Goal: Task Accomplishment & Management: Use online tool/utility

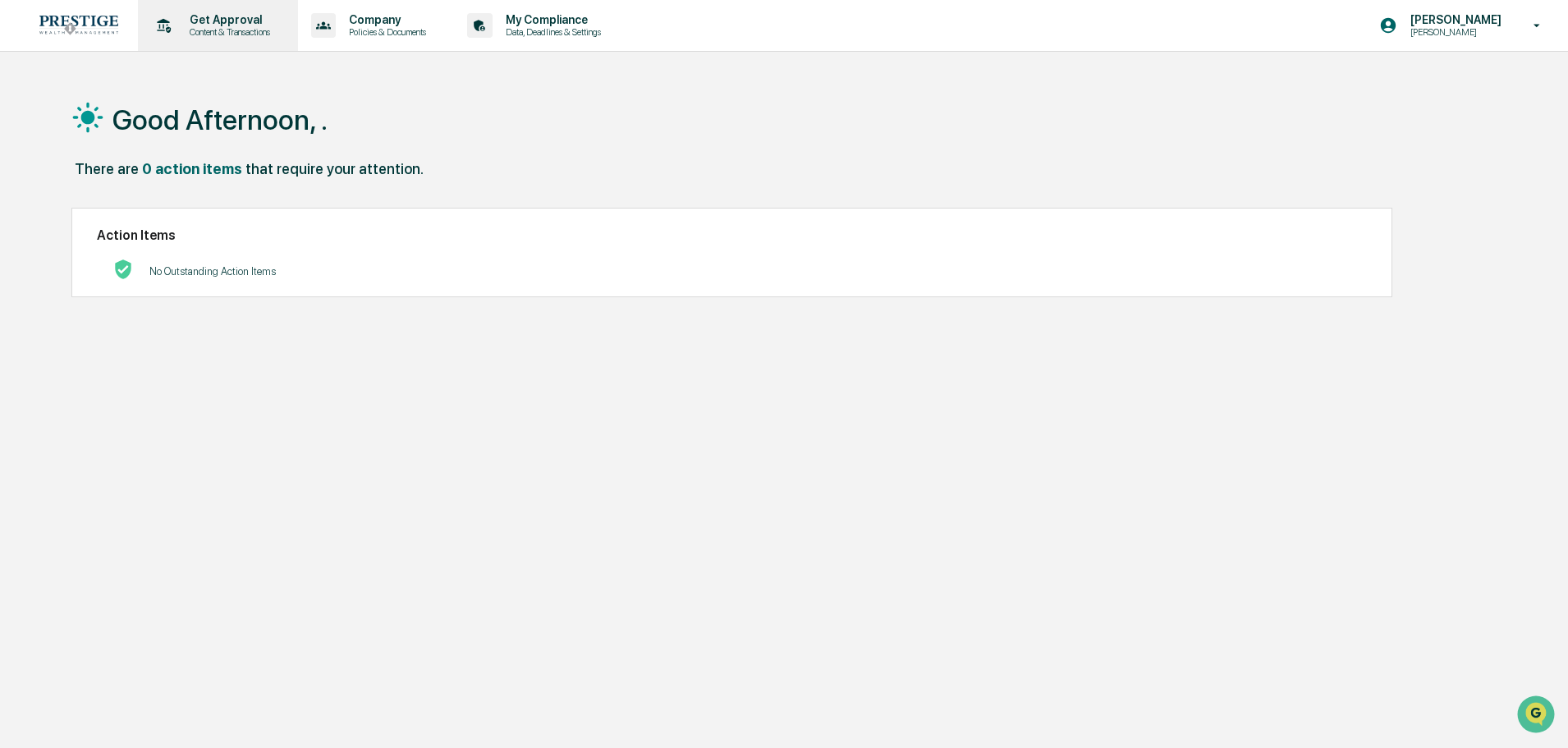
click at [240, 28] on p "Content & Transactions" at bounding box center [228, 32] width 102 height 12
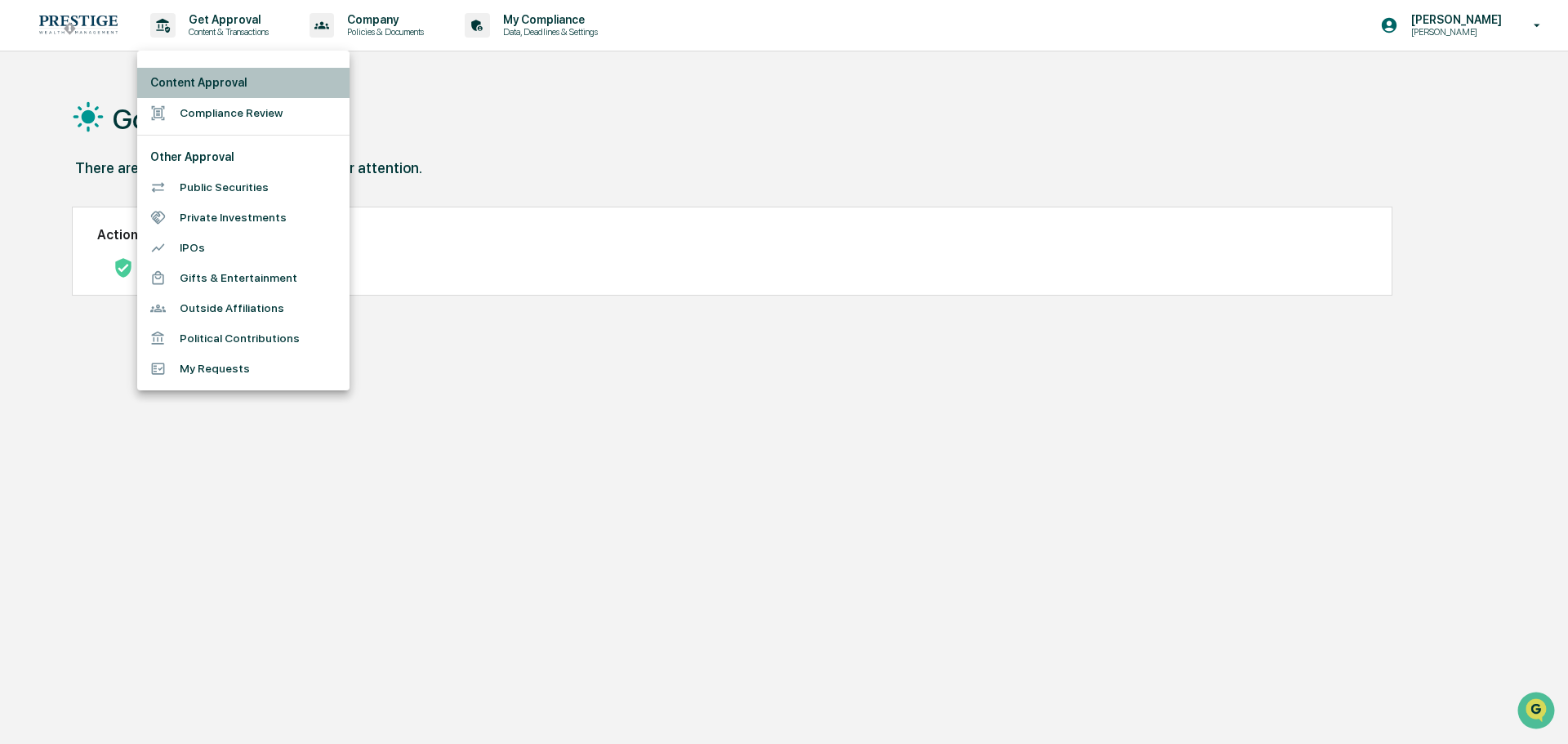
click at [232, 97] on li "Content Approval" at bounding box center [243, 82] width 212 height 30
click at [224, 109] on li "Compliance Review" at bounding box center [243, 112] width 212 height 30
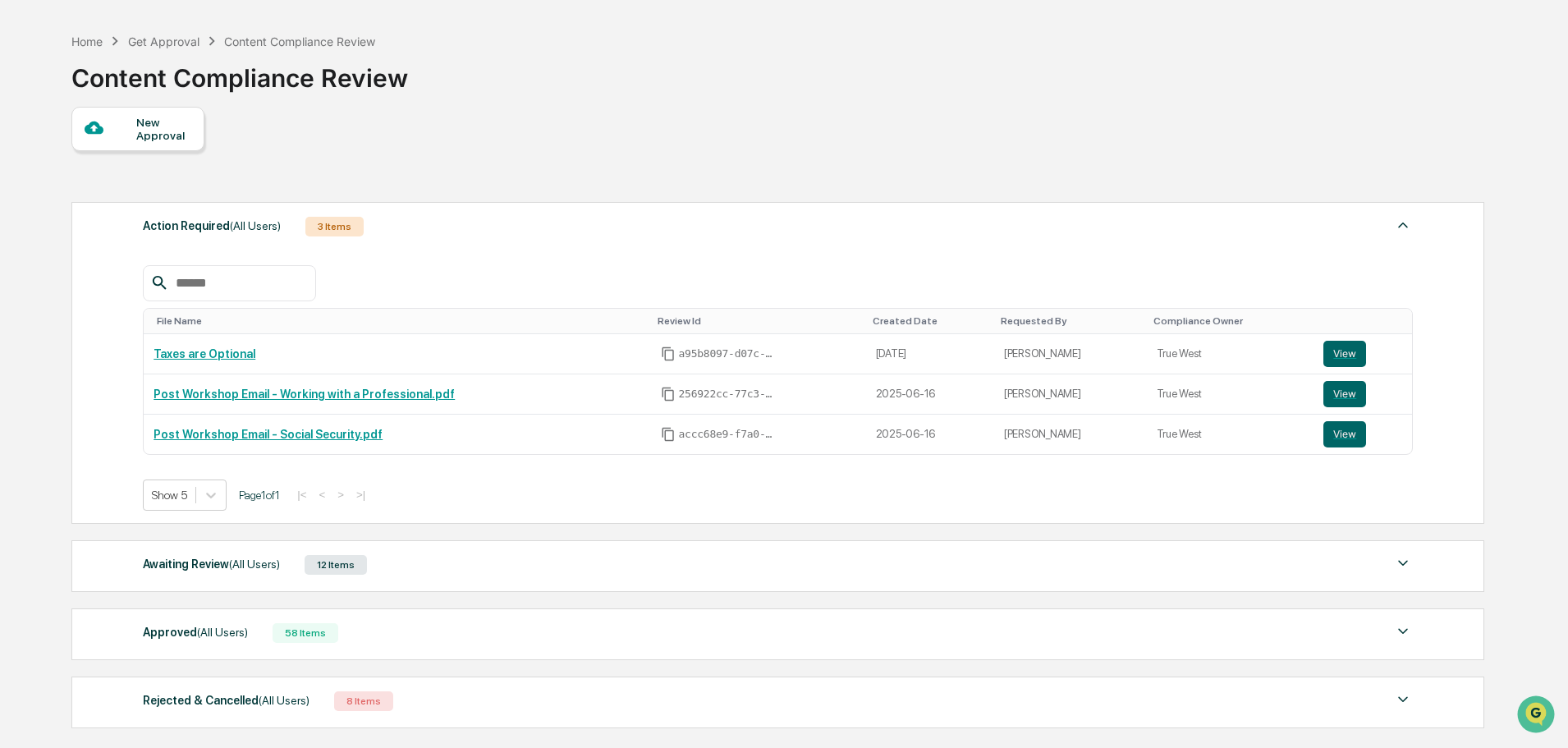
scroll to position [82, 0]
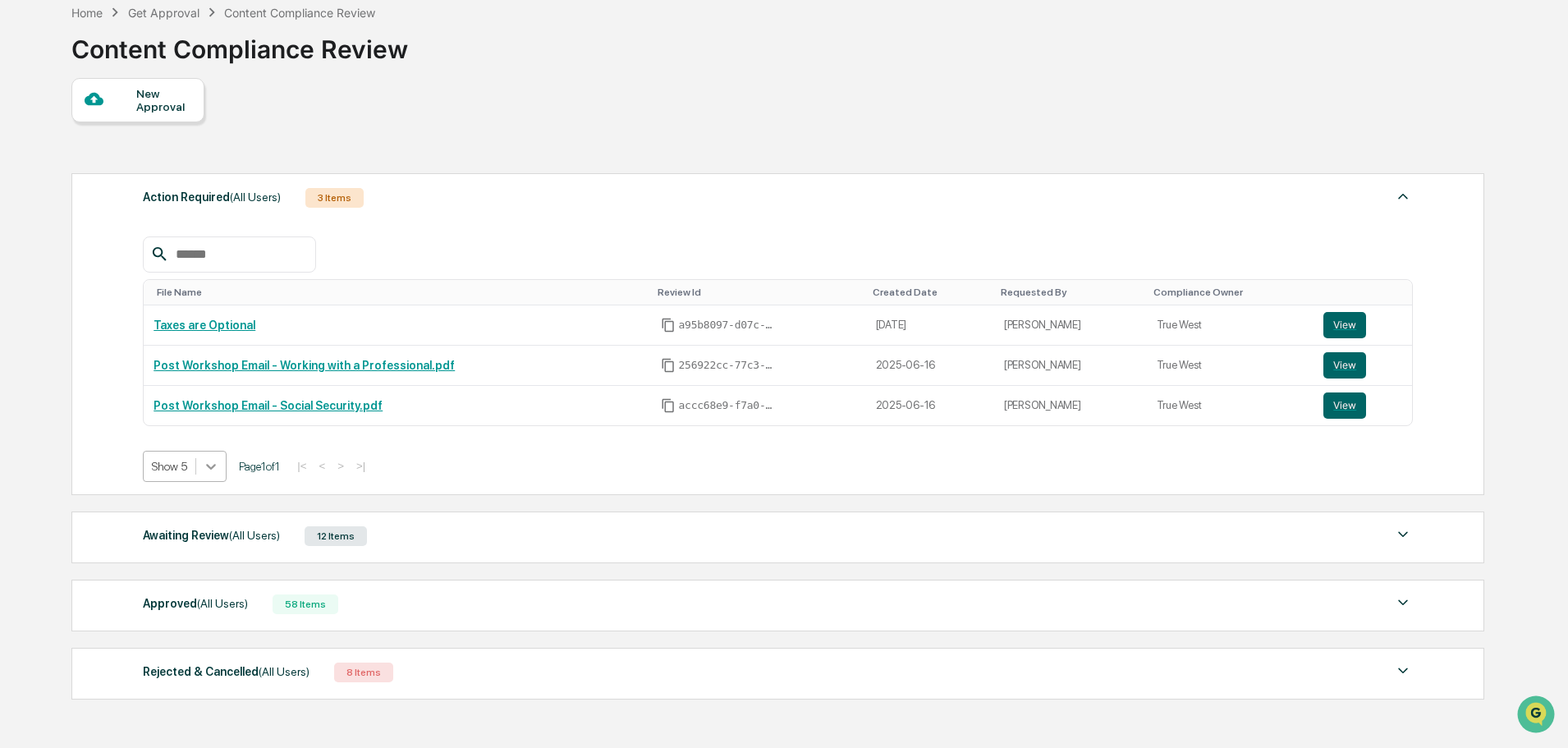
click at [209, 463] on icon at bounding box center [210, 466] width 17 height 17
click at [205, 535] on div "Show 10" at bounding box center [185, 531] width 85 height 27
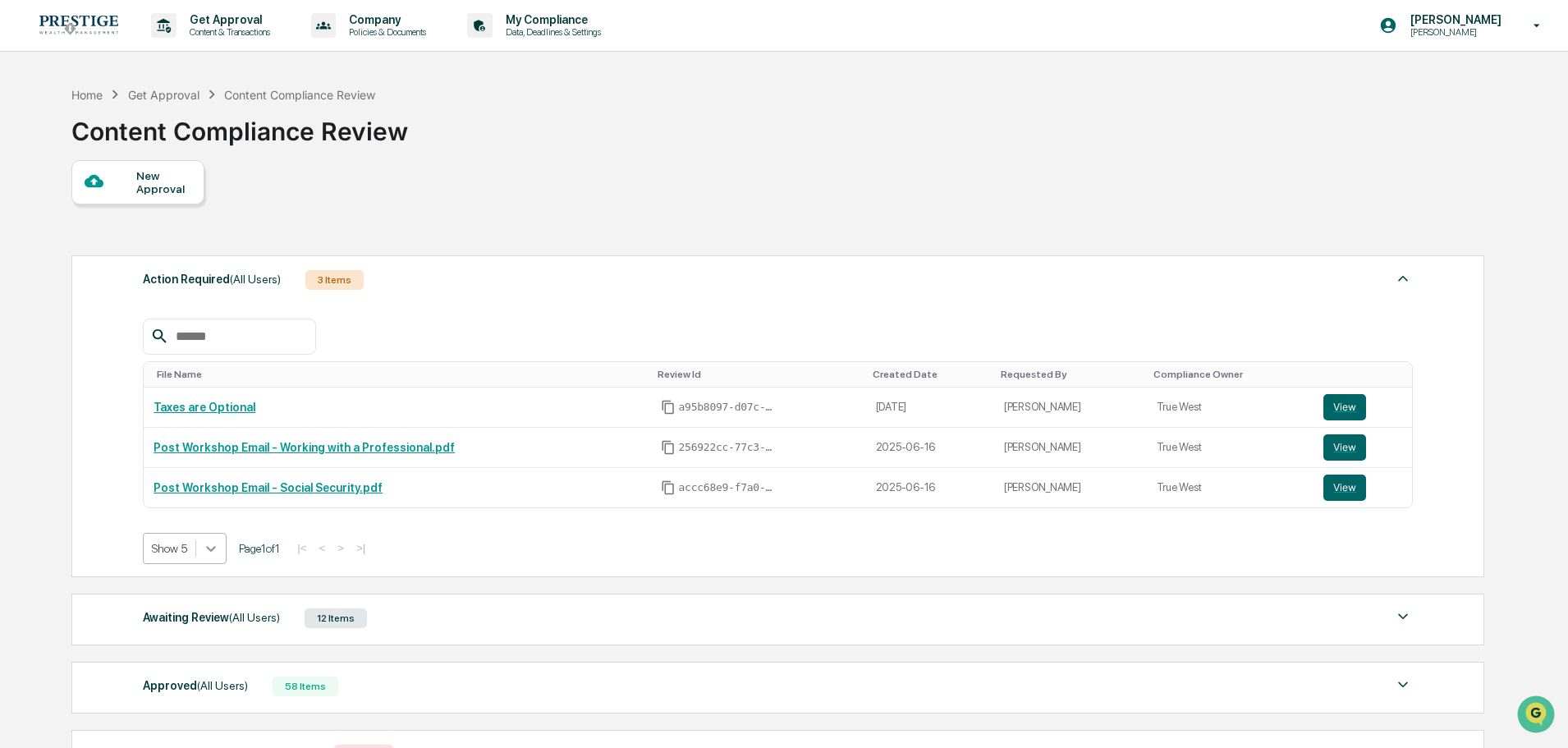
click at [211, 546] on icon at bounding box center [210, 547] width 17 height 17
click at [184, 609] on div "Show 10" at bounding box center [185, 612] width 85 height 27
click at [126, 447] on div "Action Required (All Users) 3 Items File Name Review Id Created Date Requested …" at bounding box center [778, 416] width 1413 height 321
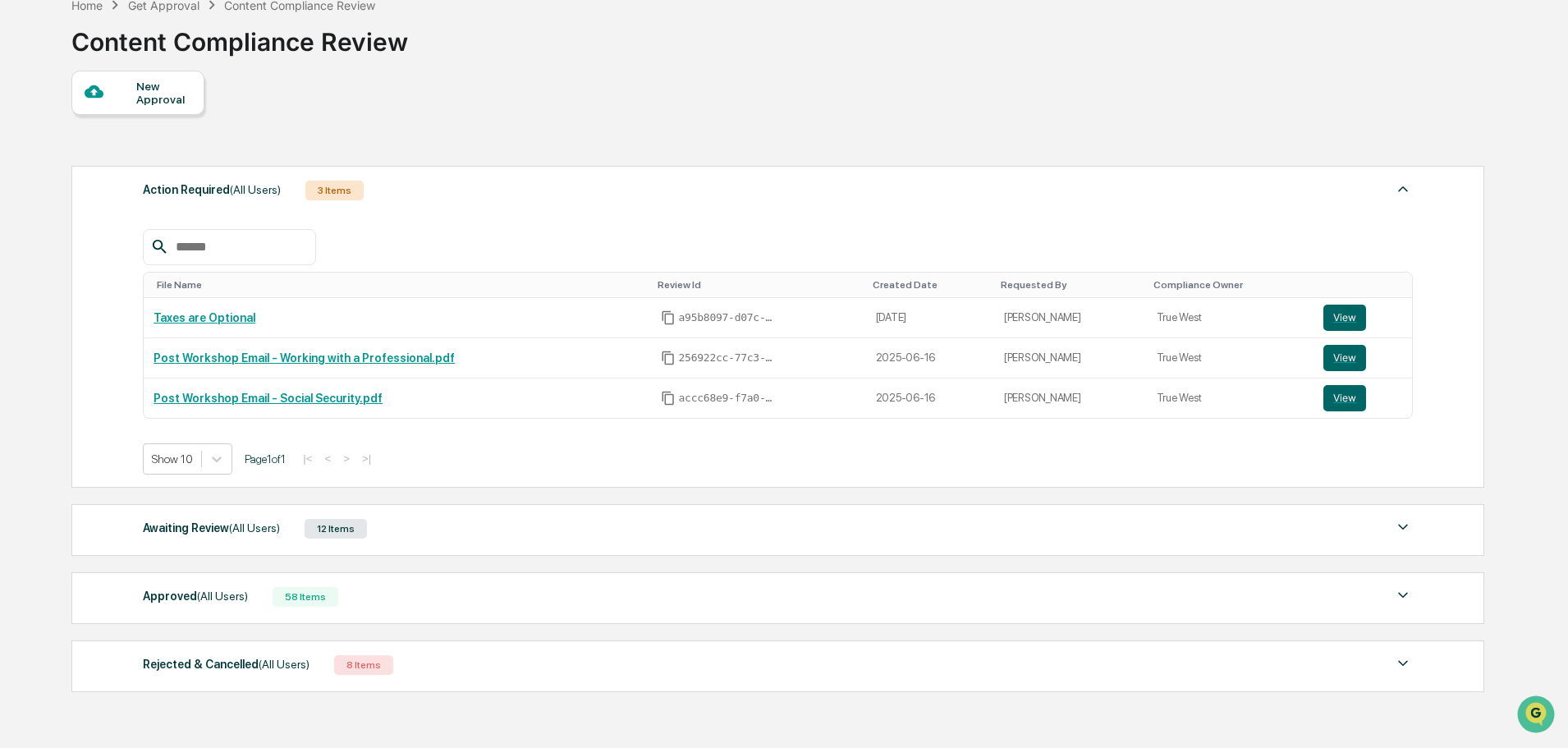
scroll to position [182, 0]
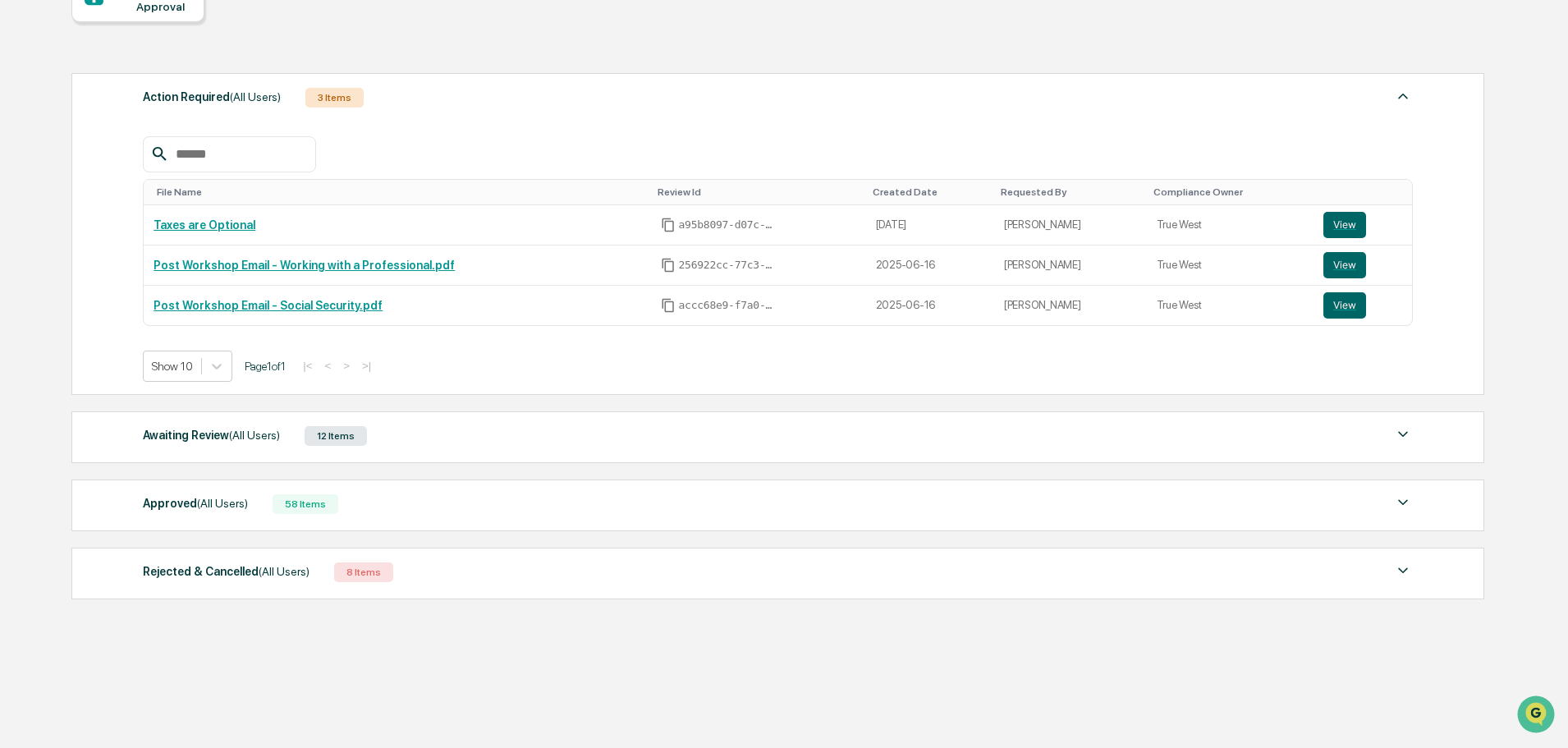
click at [361, 450] on div "Awaiting Review (All Users) 12 Items File Name Review Id Created Date Requested…" at bounding box center [778, 436] width 1413 height 52
click at [1384, 434] on div "Awaiting Review (All Users) 12 Items" at bounding box center [778, 435] width 1270 height 23
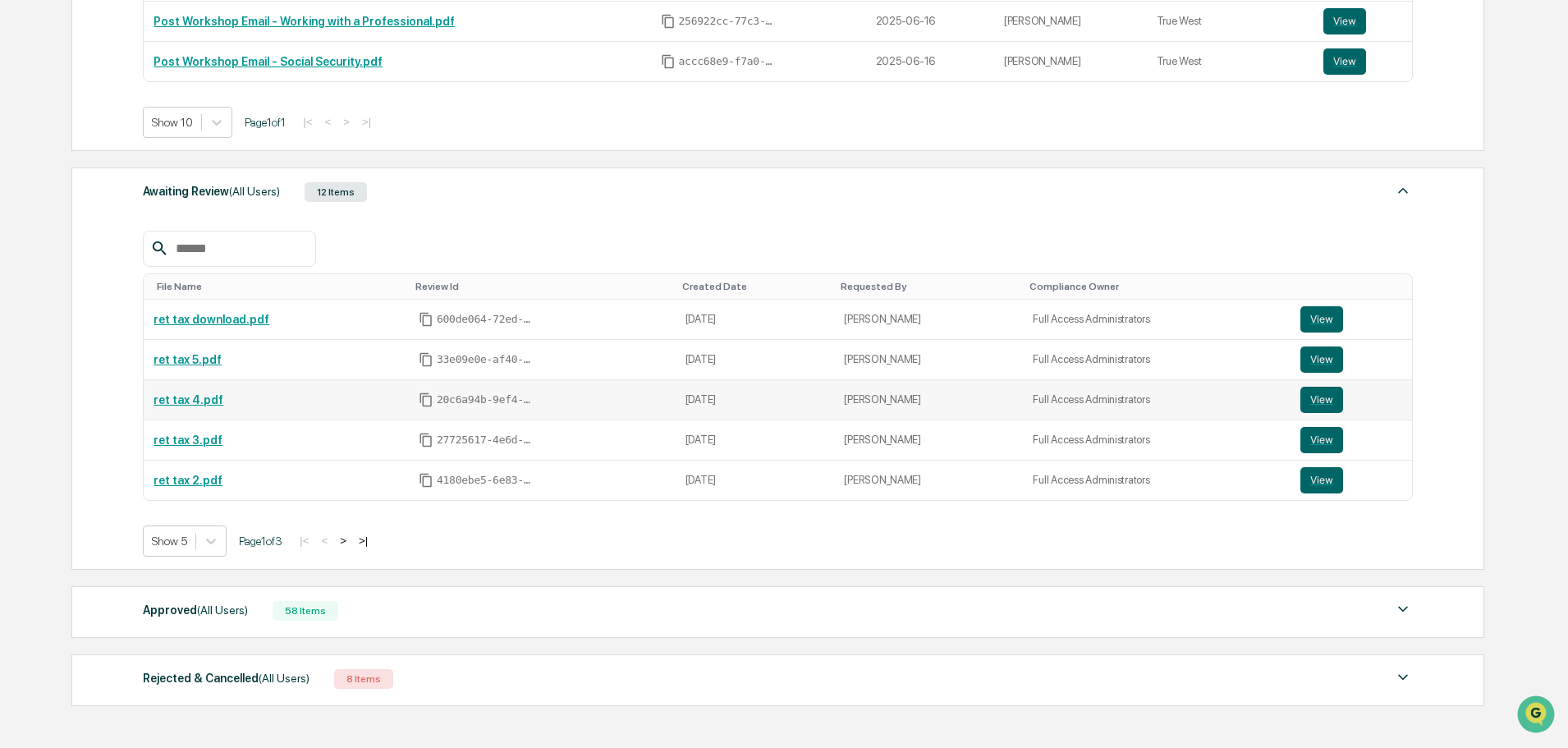
scroll to position [429, 0]
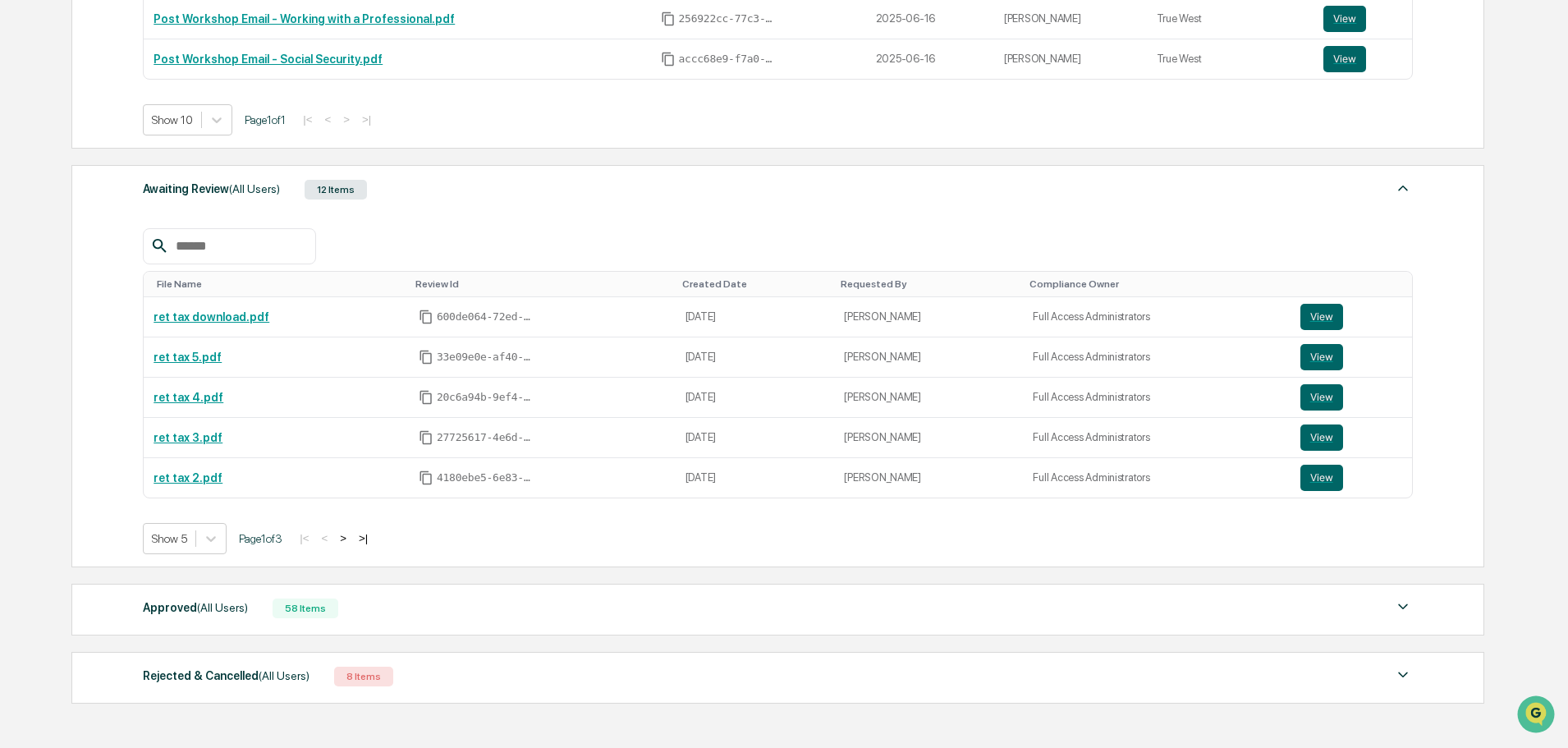
click at [373, 537] on button ">|" at bounding box center [363, 538] width 19 height 14
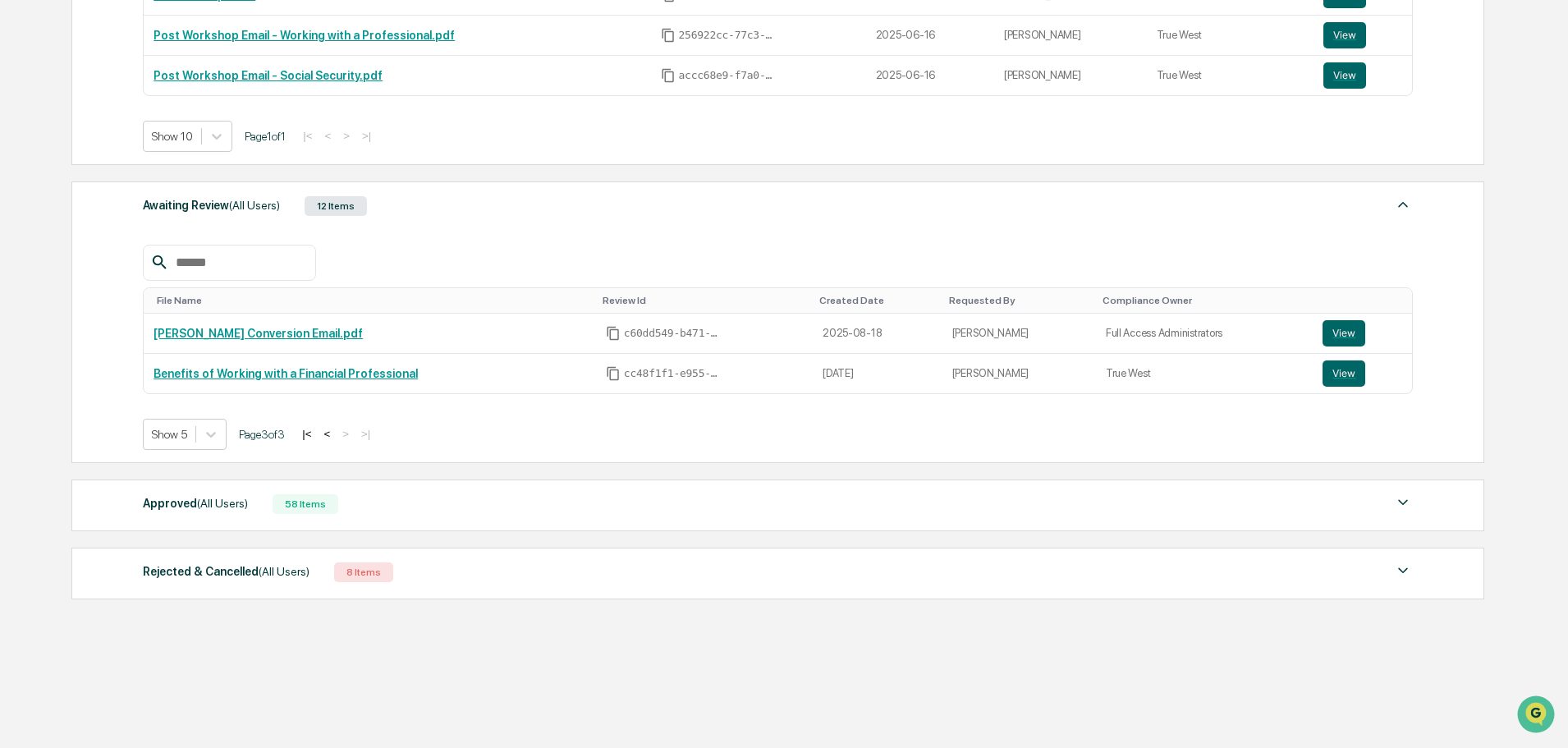
scroll to position [412, 0]
click at [330, 429] on button "<" at bounding box center [326, 433] width 17 height 14
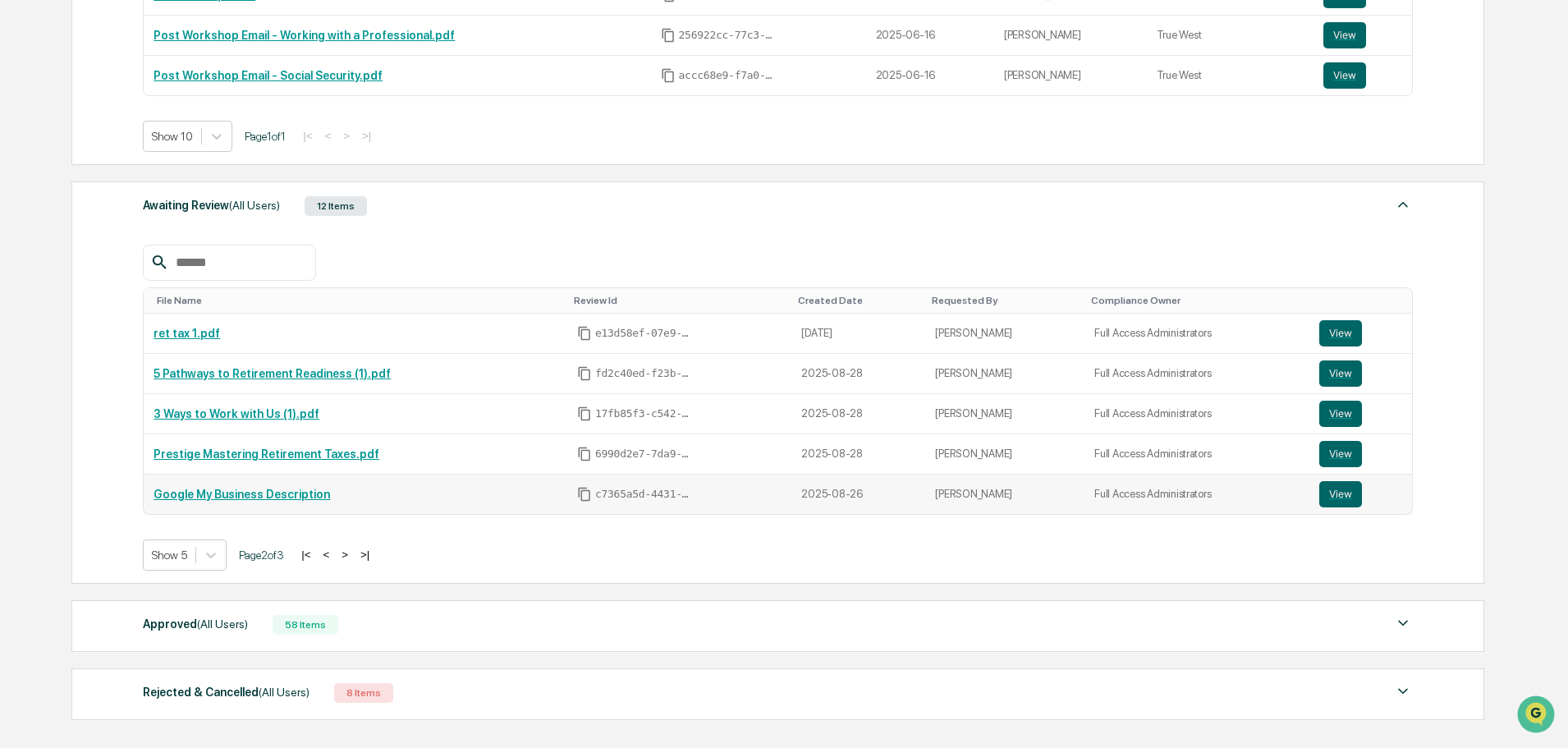
click at [305, 492] on link "Google My Business Description" at bounding box center [242, 493] width 177 height 13
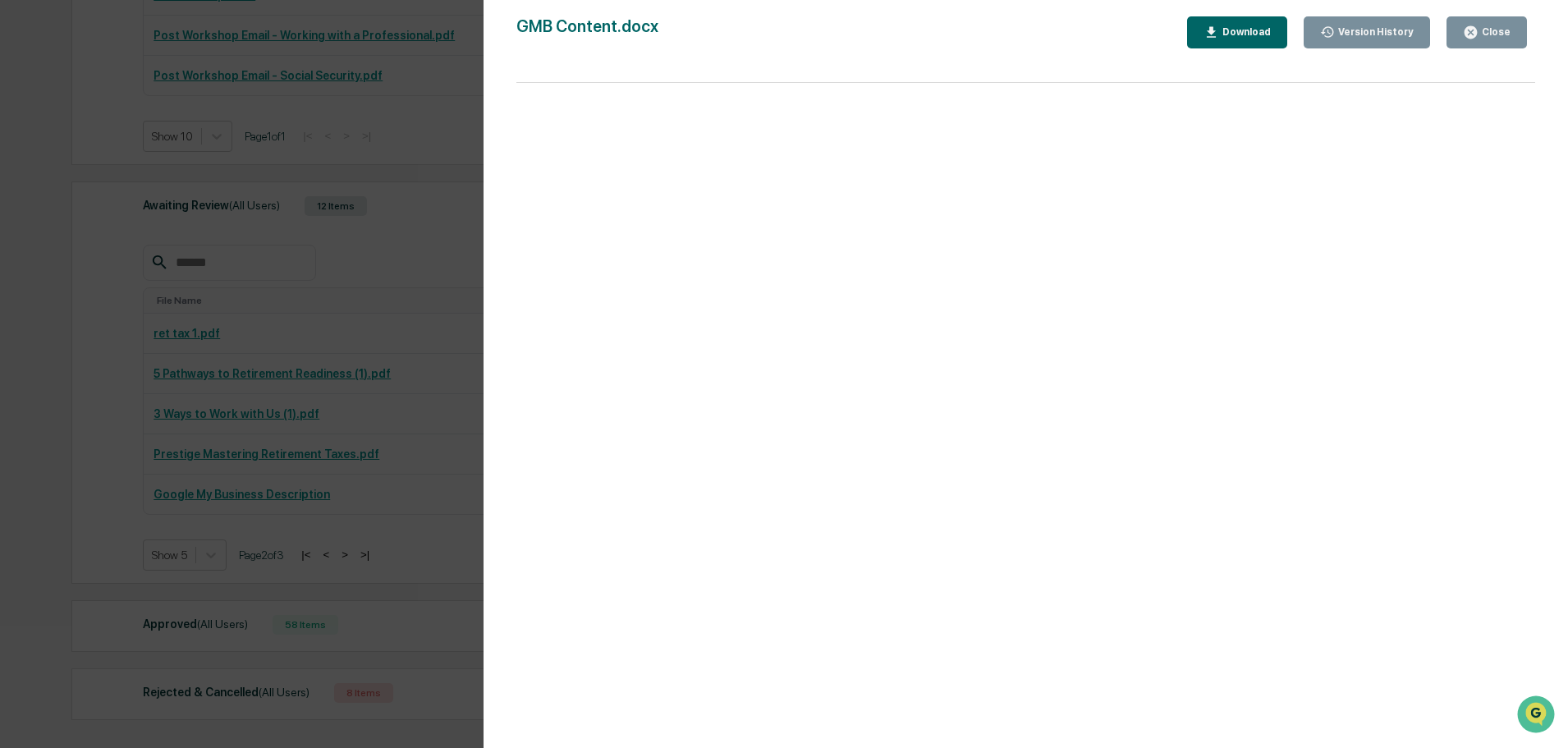
click at [335, 325] on div "Version History 08/26/2025, 05:08 PM Hannah Haessig GMB Content.docx Close Vers…" at bounding box center [784, 374] width 1568 height 748
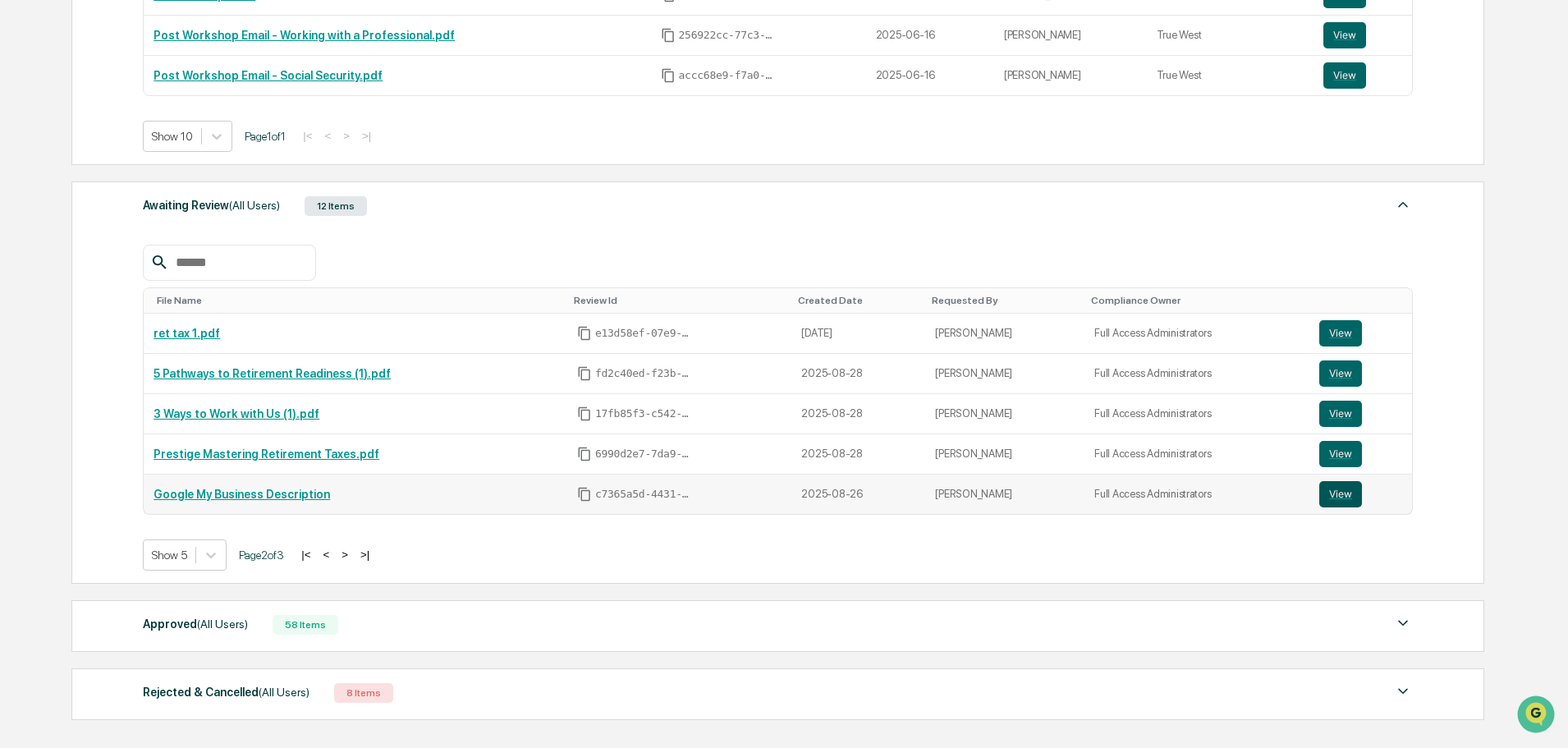
click at [1334, 492] on button "View" at bounding box center [1340, 493] width 42 height 27
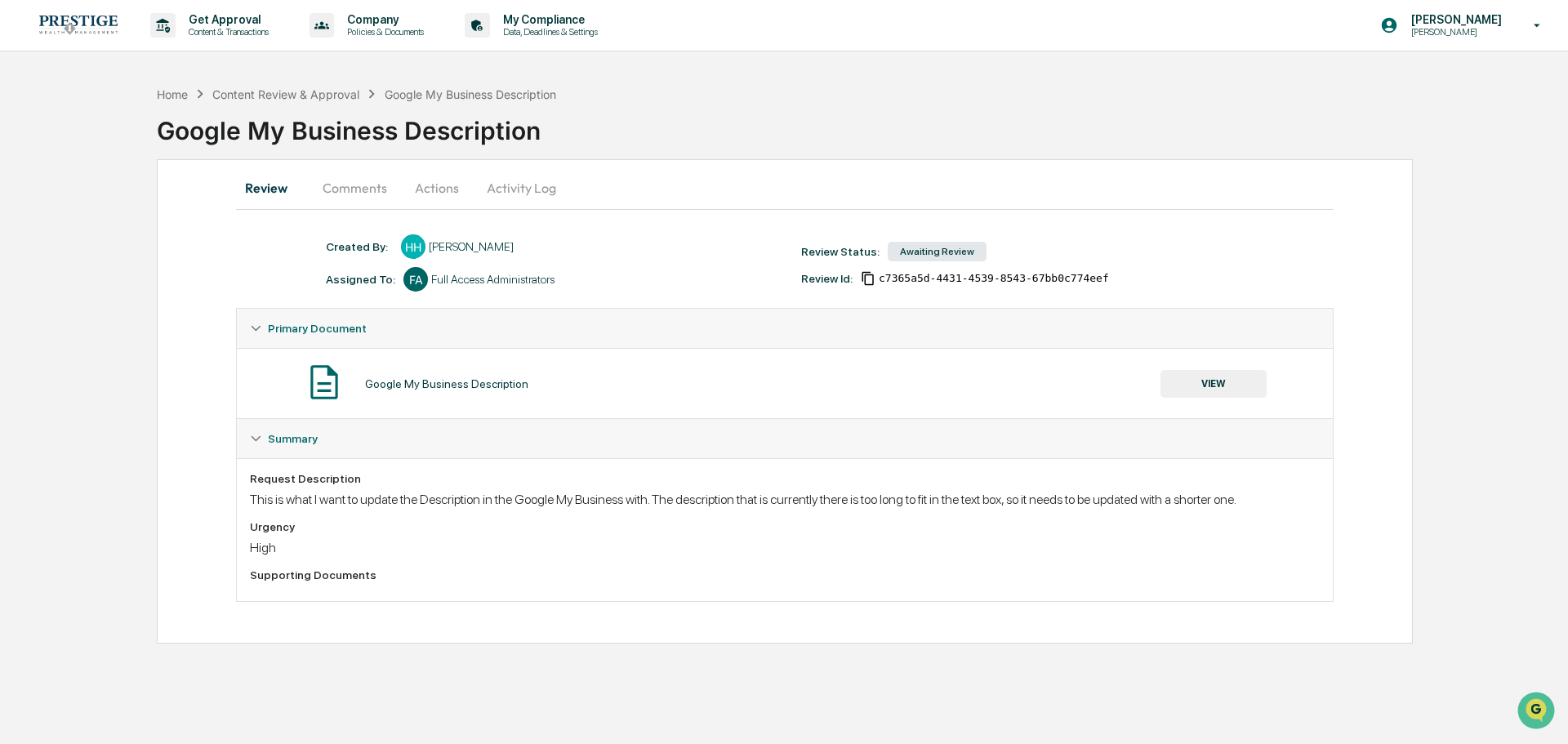
click at [363, 183] on button "Comments" at bounding box center [354, 188] width 91 height 39
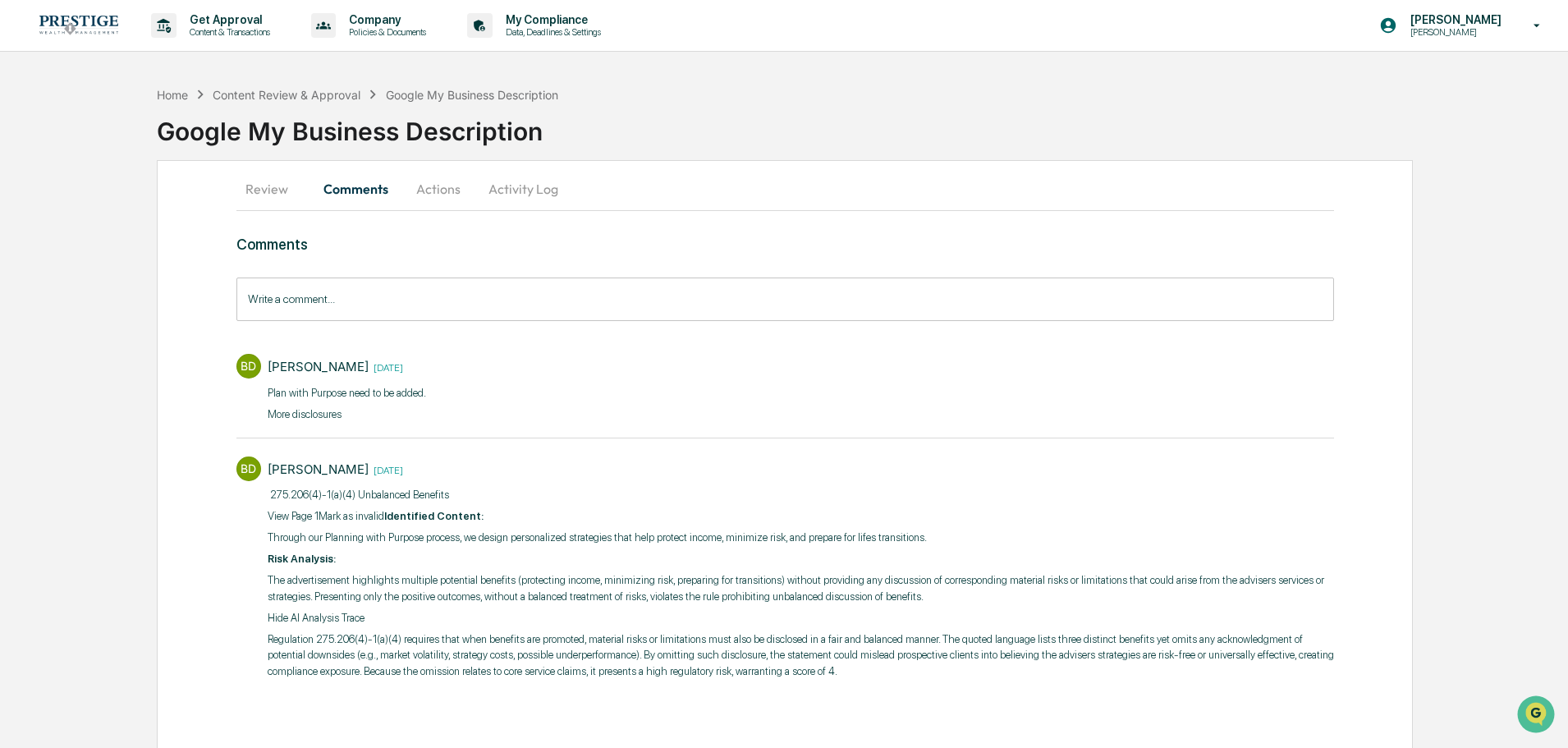
scroll to position [3, 0]
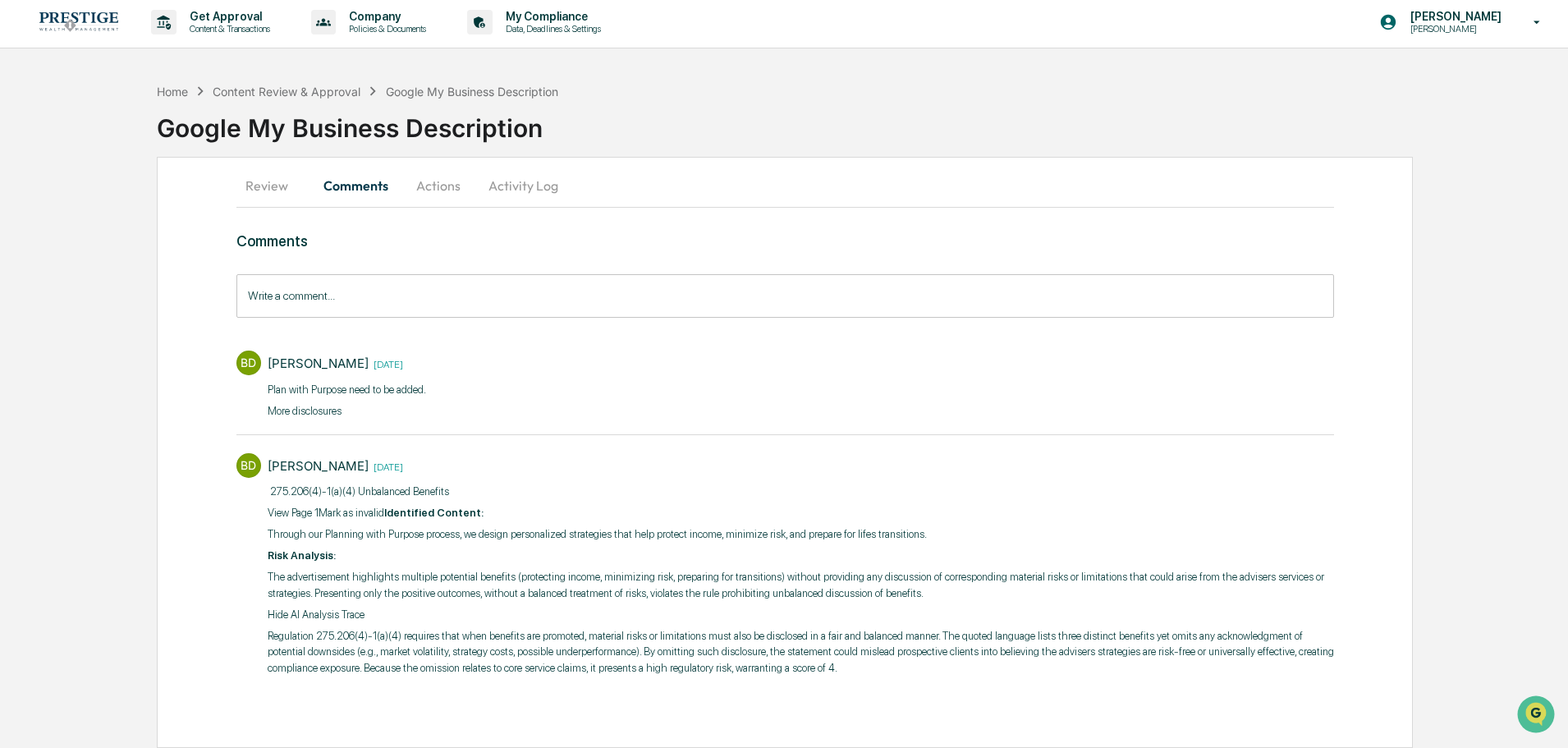
click at [446, 185] on button "Actions" at bounding box center [437, 186] width 74 height 39
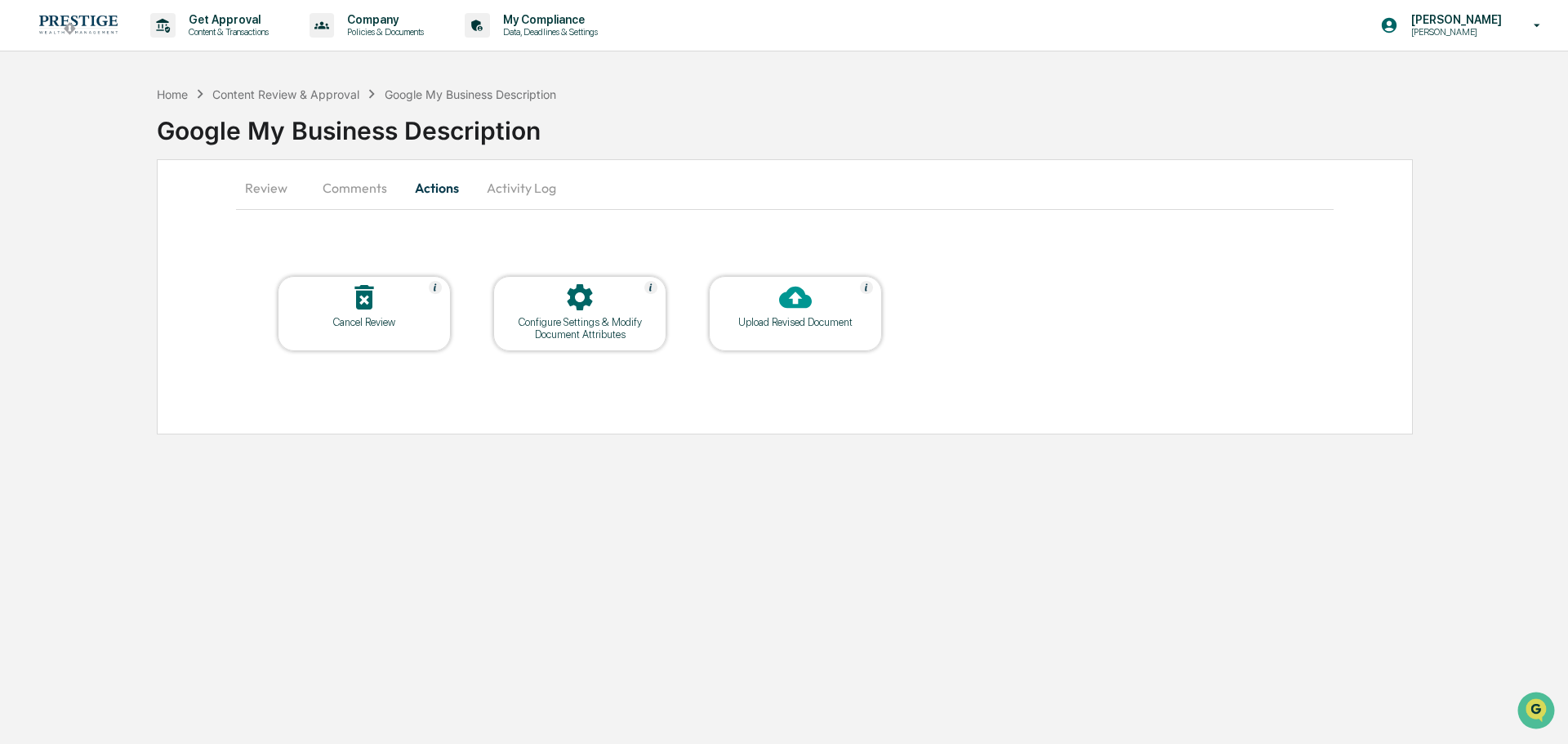
click at [652, 432] on div "Review Comments Actions Activity Log Cancel Review Configure Settings & Modify …" at bounding box center [784, 296] width 1256 height 275
click at [779, 310] on icon at bounding box center [794, 296] width 32 height 32
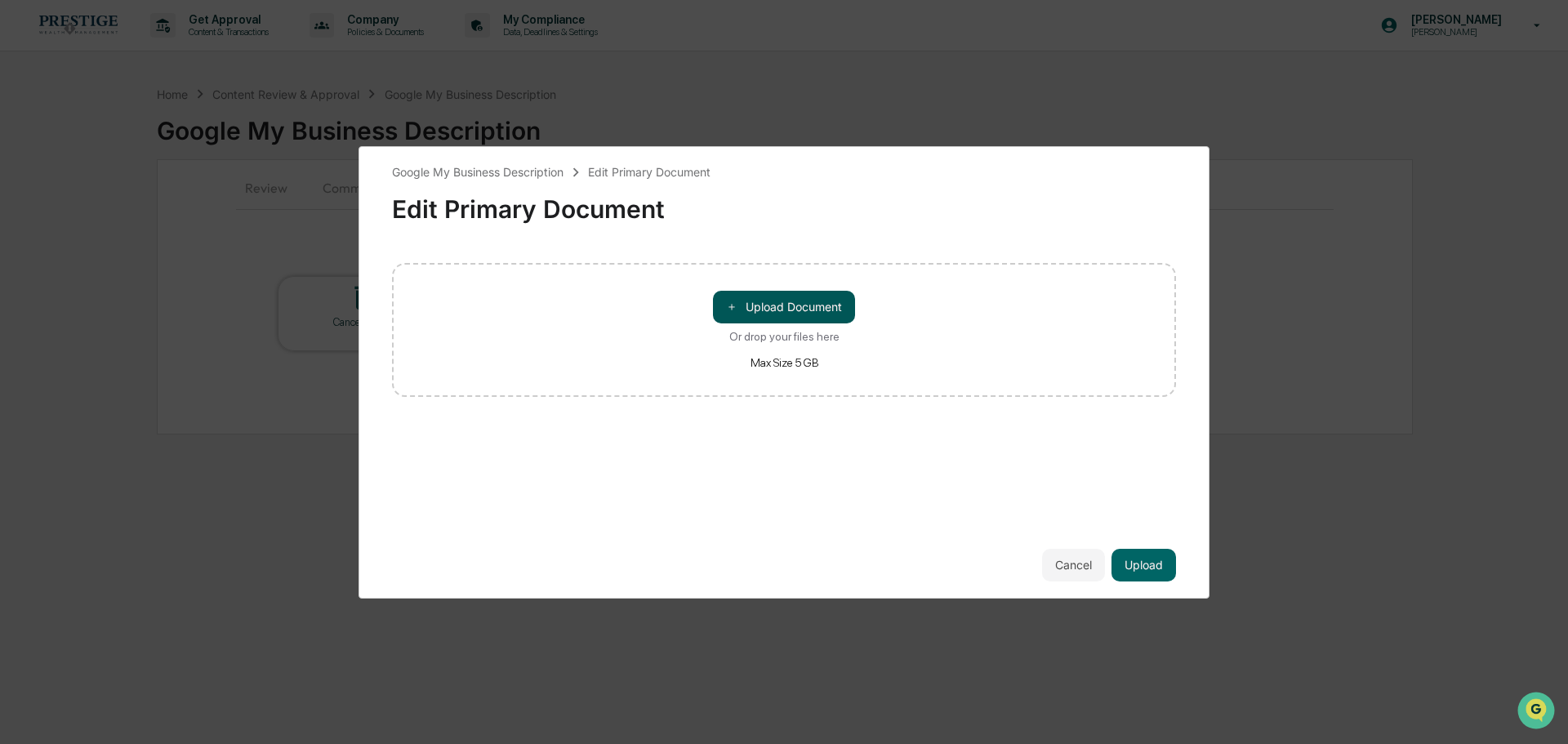
click at [774, 305] on button "＋ Upload Document" at bounding box center [784, 306] width 142 height 32
click at [1138, 571] on button "Upload" at bounding box center [1143, 564] width 65 height 32
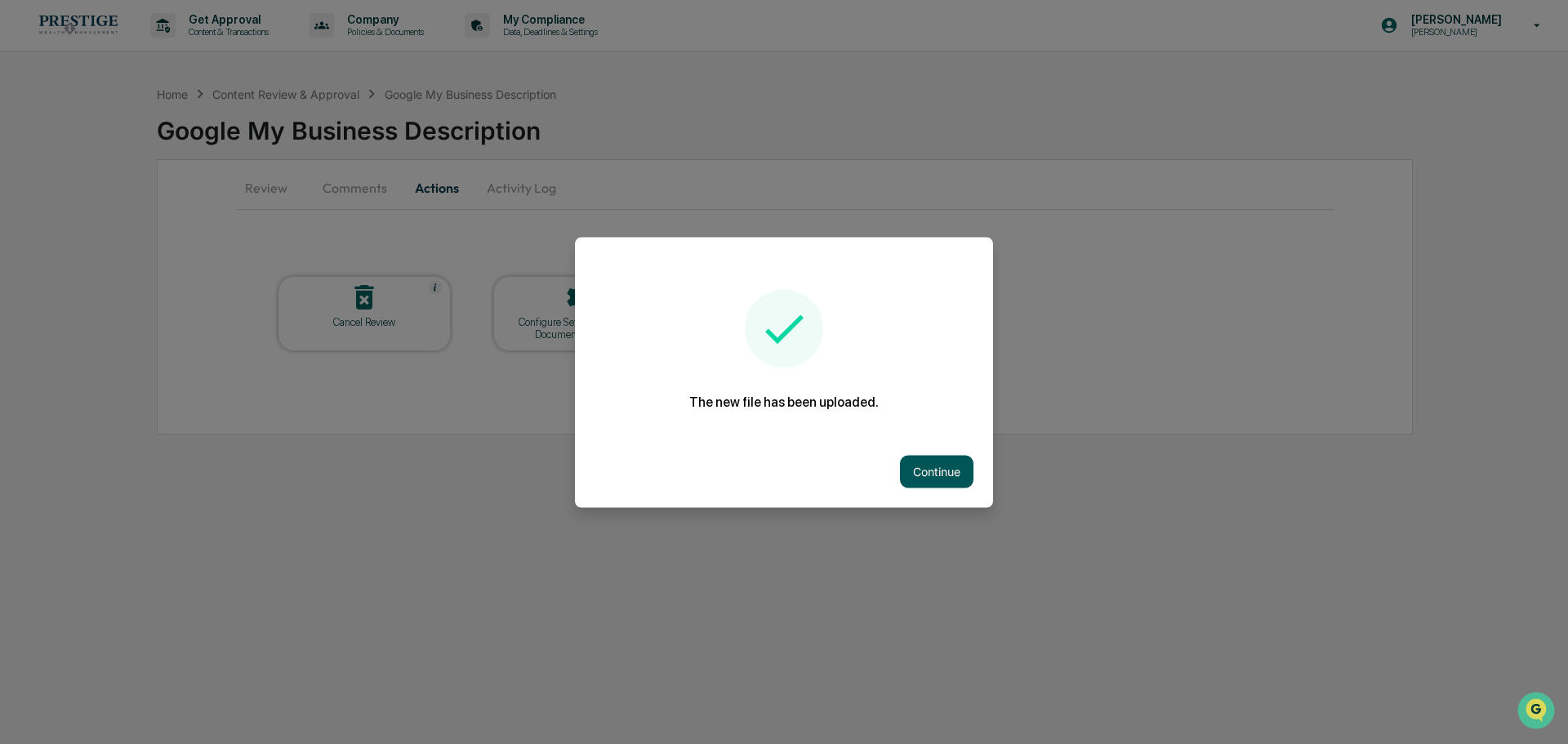
click at [937, 474] on button "Continue" at bounding box center [936, 470] width 73 height 32
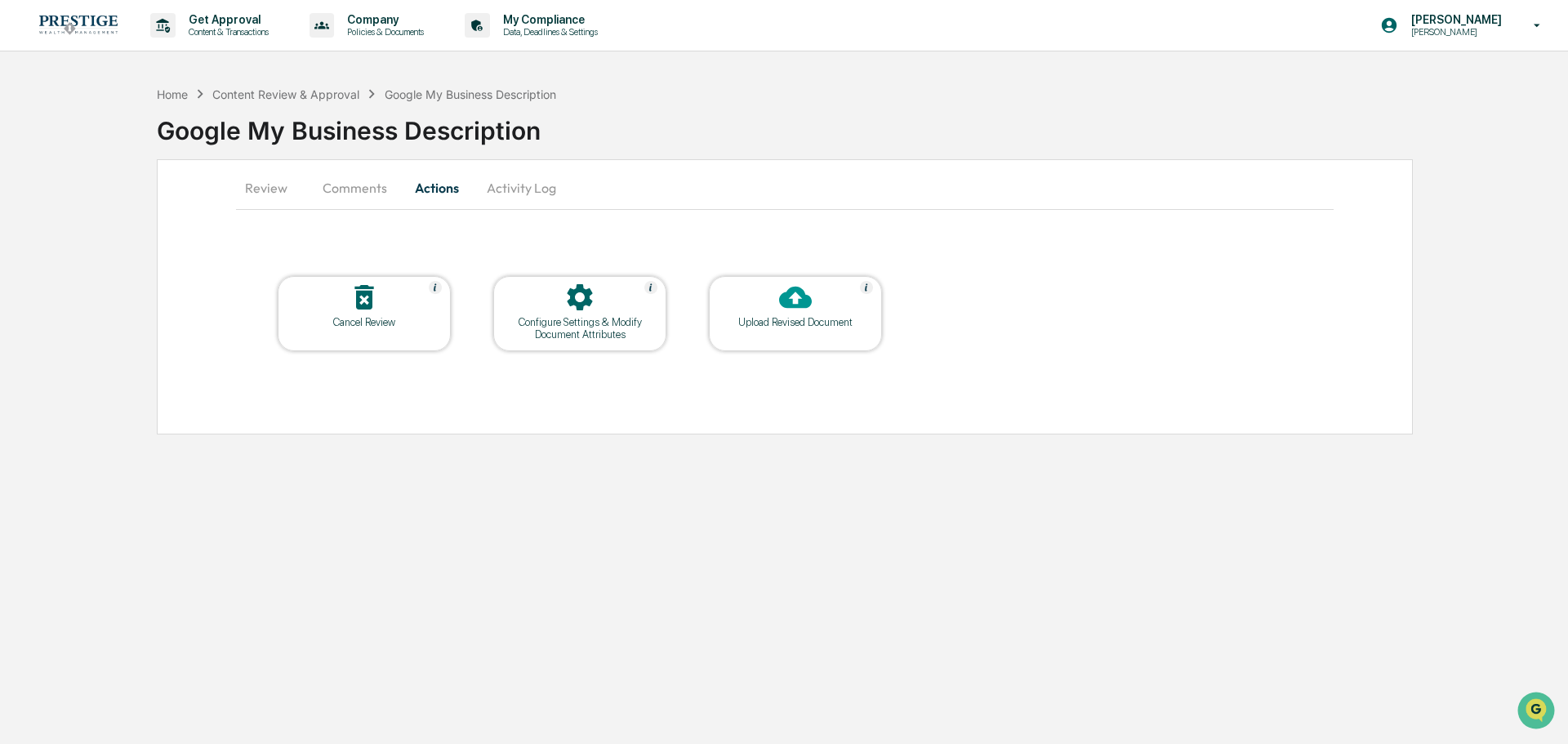
click at [351, 184] on button "Comments" at bounding box center [354, 188] width 91 height 39
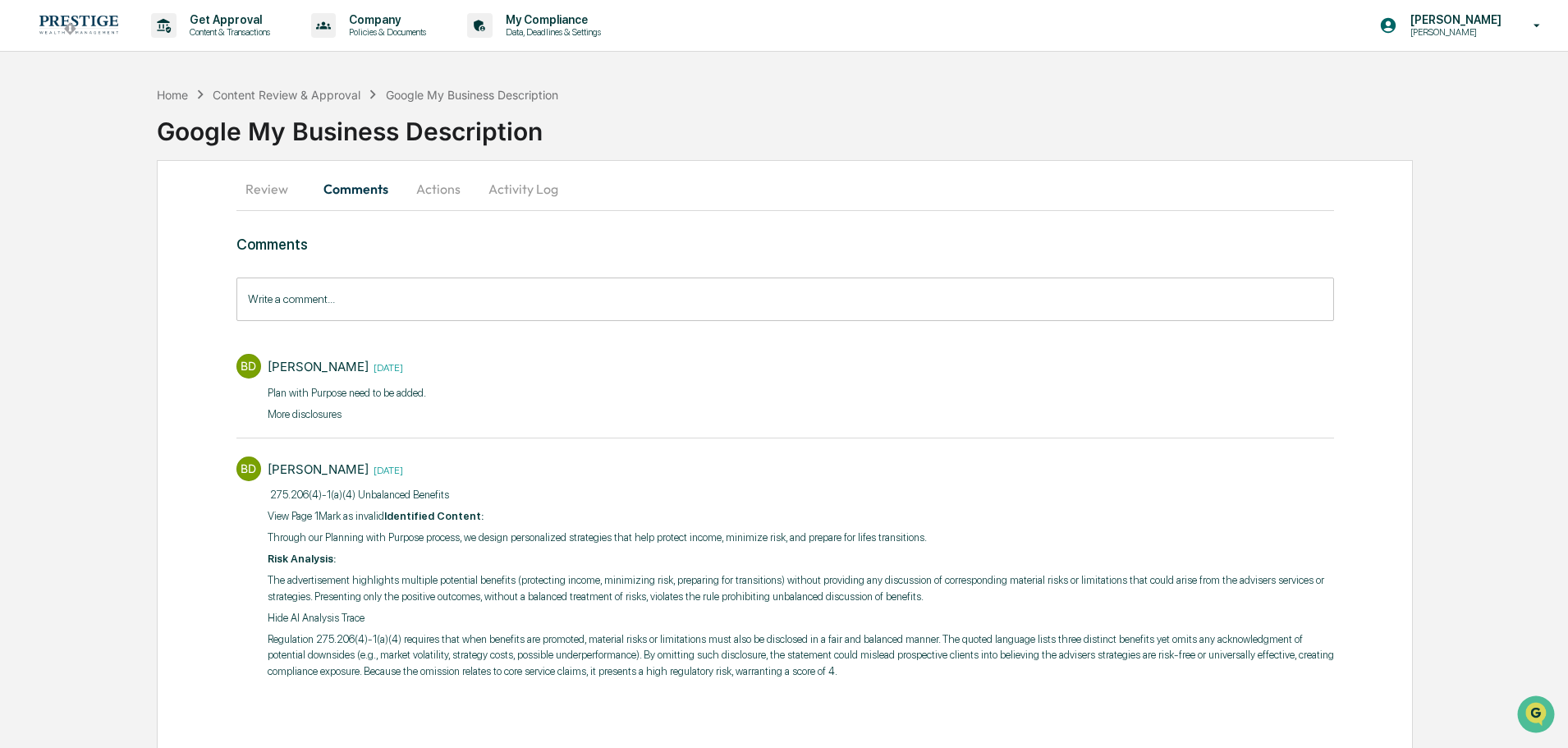
click at [251, 184] on button "Review" at bounding box center [272, 189] width 74 height 39
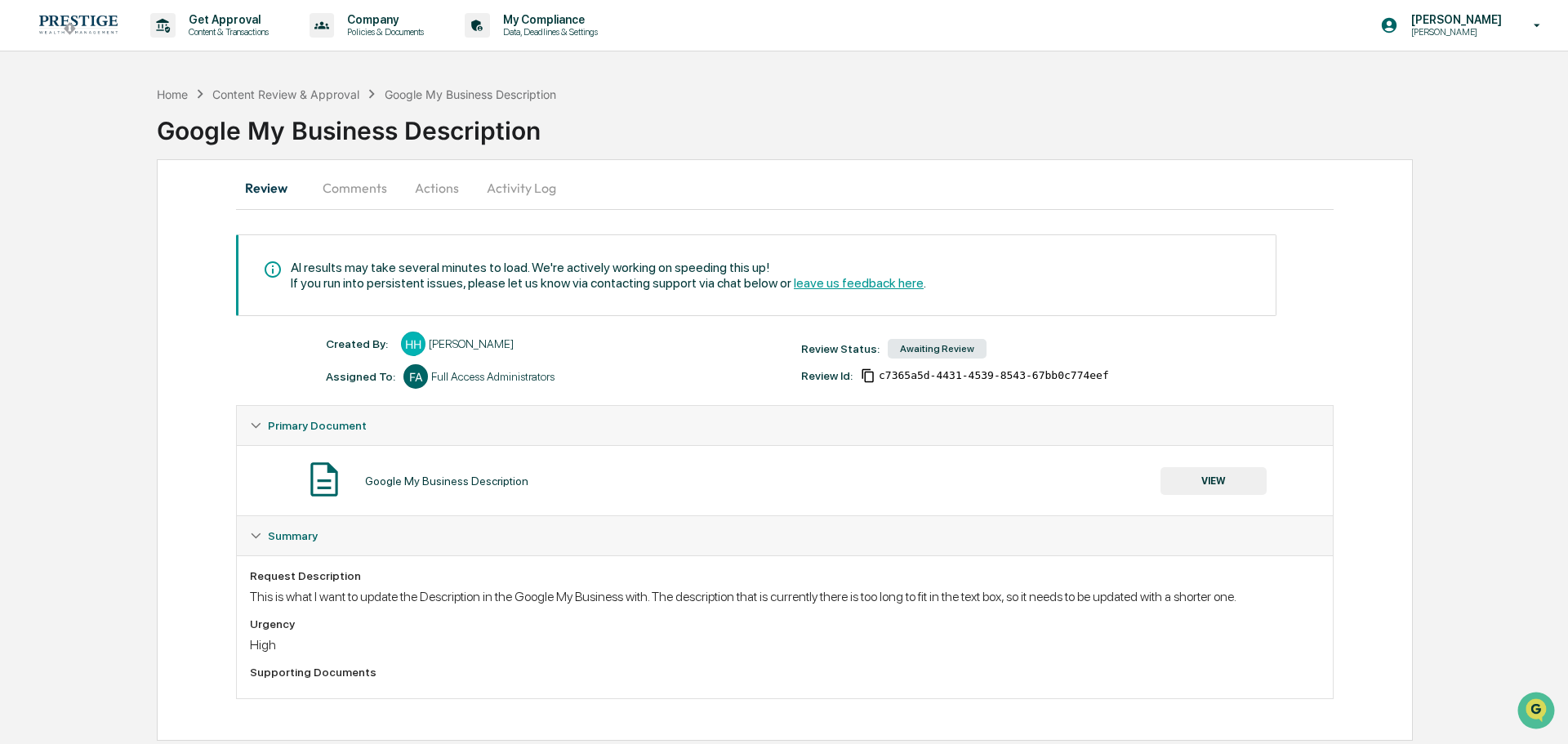
click at [449, 191] on button "Actions" at bounding box center [436, 188] width 73 height 39
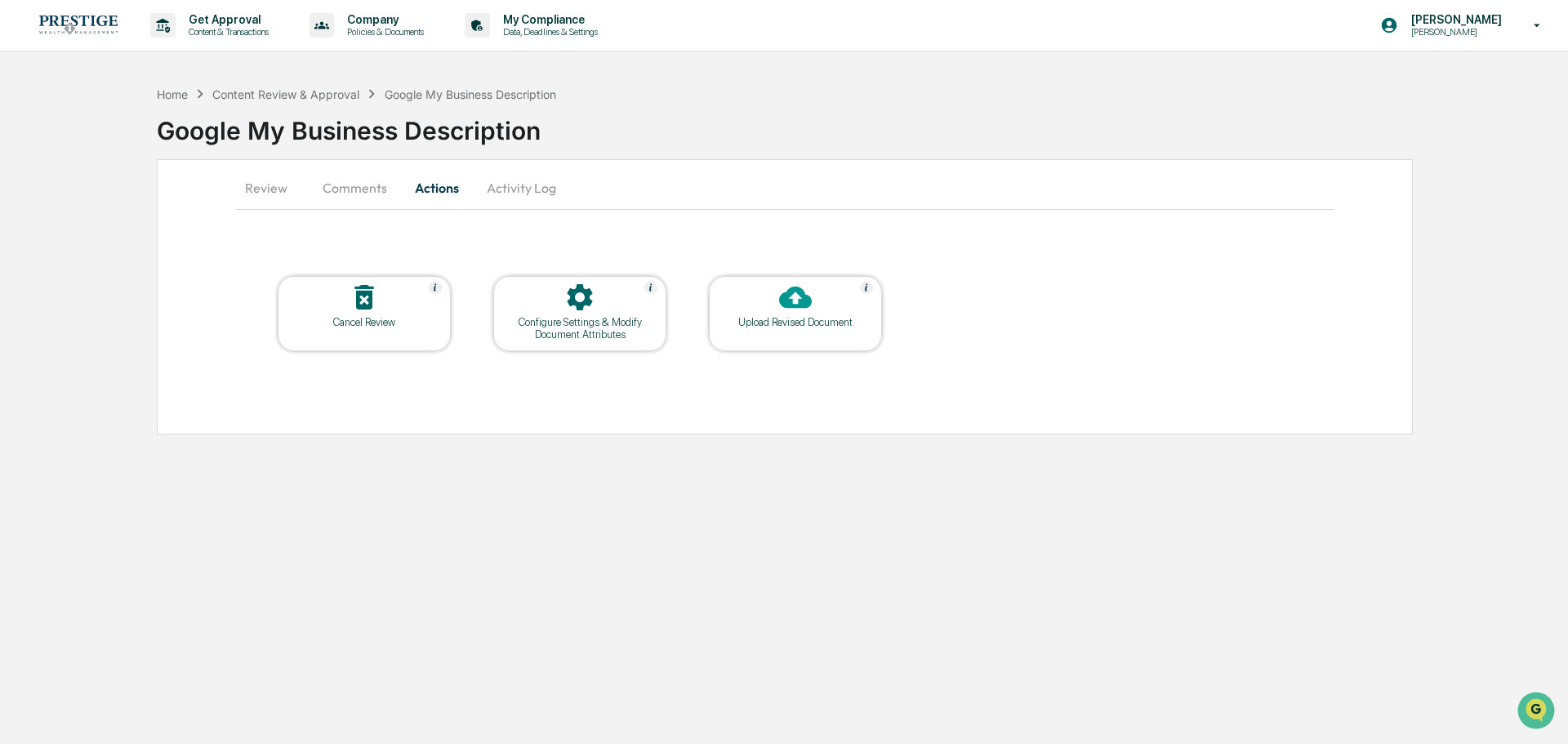
click at [287, 189] on button "Review" at bounding box center [272, 188] width 73 height 39
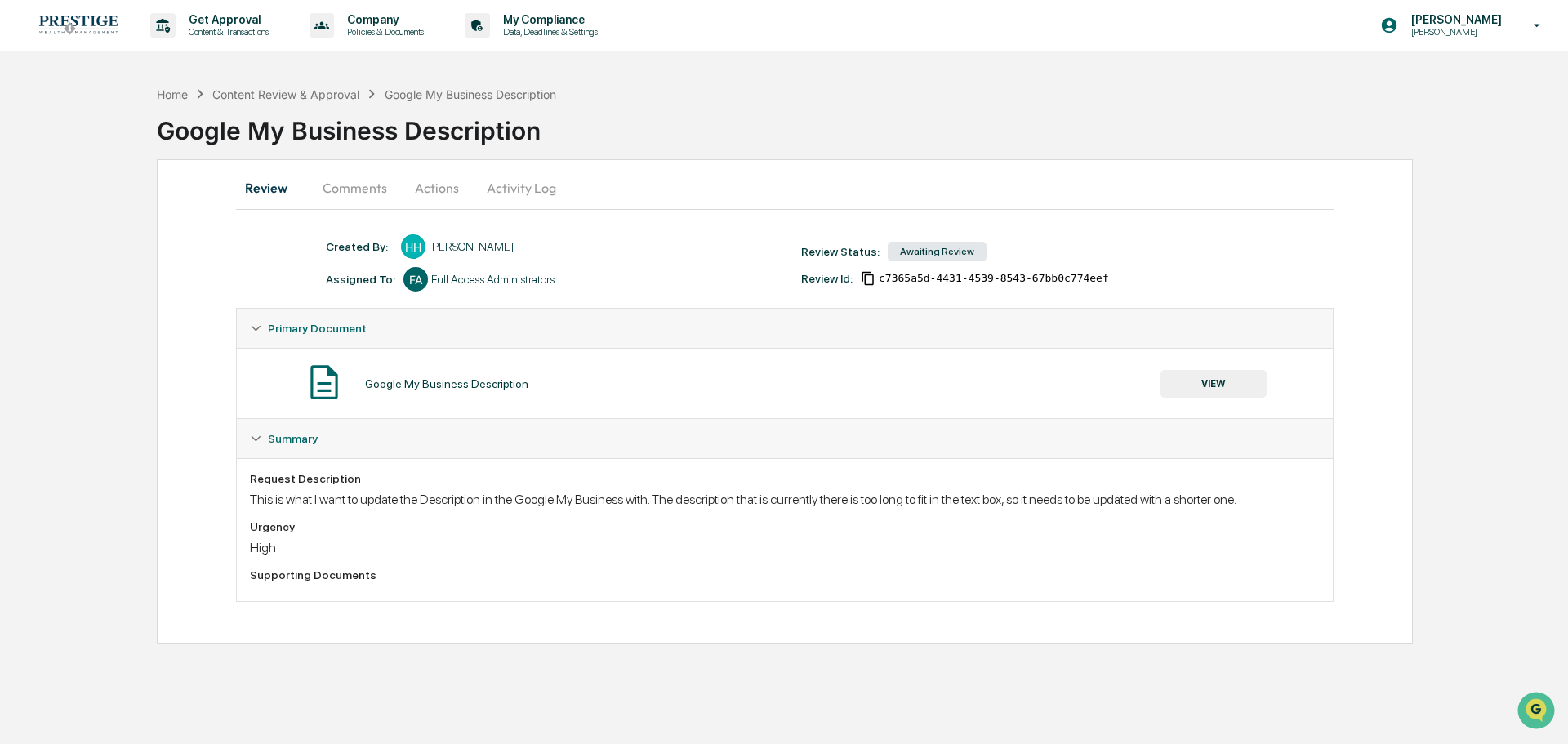
click at [526, 196] on button "Activity Log" at bounding box center [521, 188] width 96 height 39
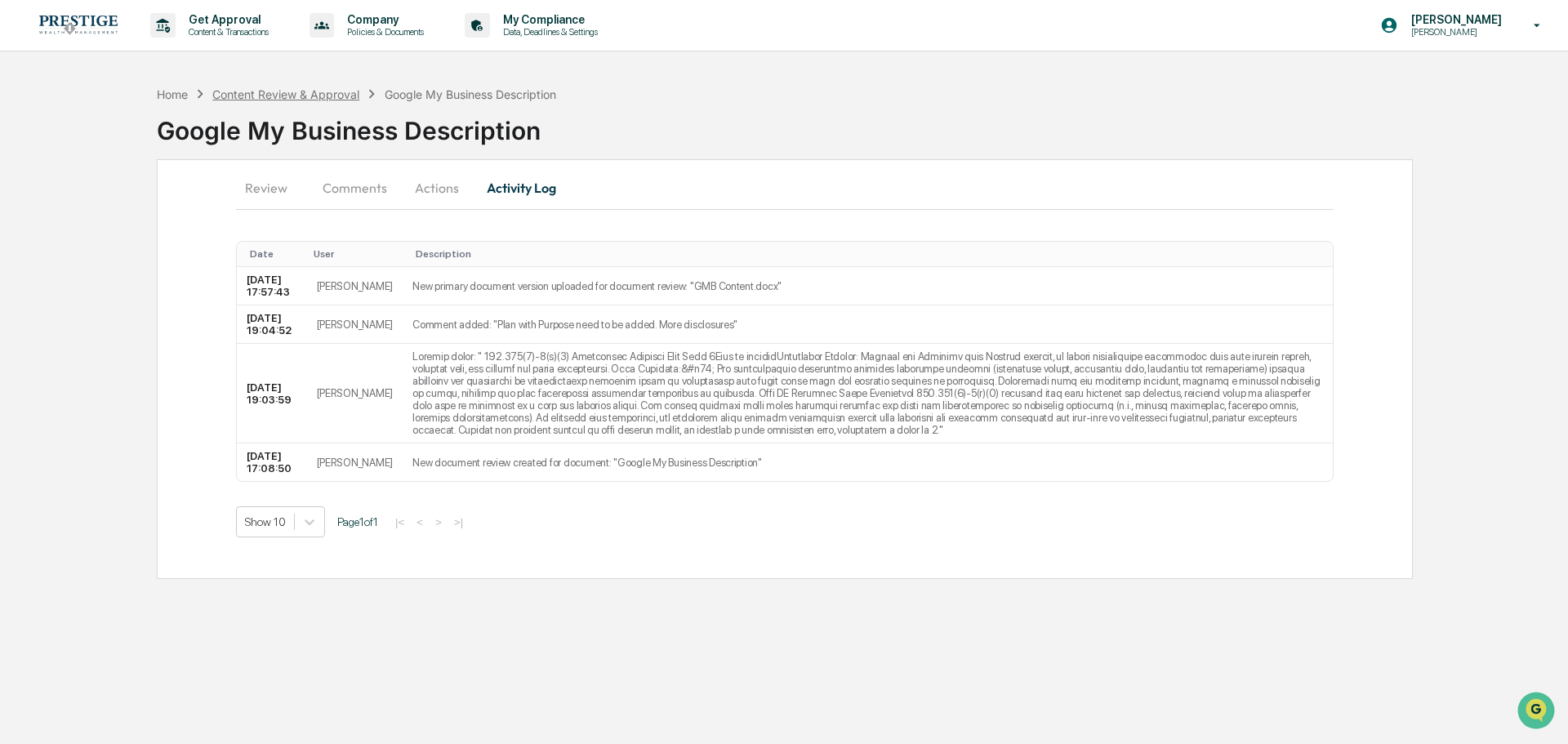
click at [249, 94] on div "Content Review & Approval" at bounding box center [286, 94] width 147 height 14
